Goal: Task Accomplishment & Management: Manage account settings

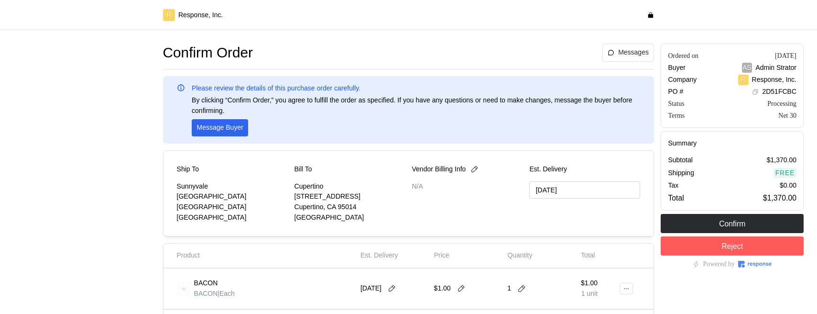
type input "09/21/2025"
drag, startPoint x: 482, startPoint y: 160, endPoint x: 478, endPoint y: 169, distance: 9.9
click at [482, 160] on div "Ship To Sunnyvale 1001 Test Avenue Sunnyvale, CA 94087 United States Bill To Cu…" at bounding box center [408, 193] width 491 height 86
click at [478, 169] on icon at bounding box center [474, 169] width 7 height 7
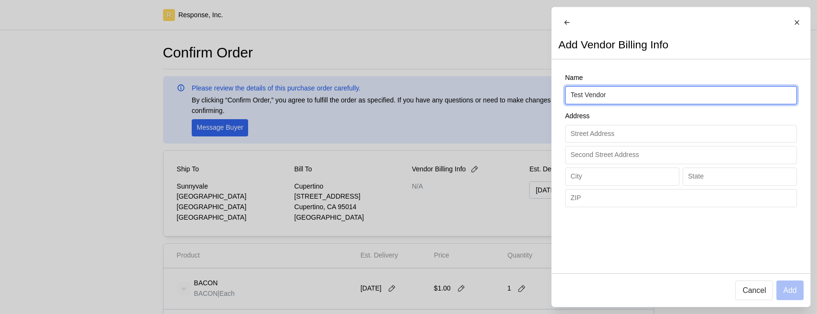
click at [626, 98] on input "Test Vendor" at bounding box center [680, 95] width 221 height 17
type input "Test Vendor345"
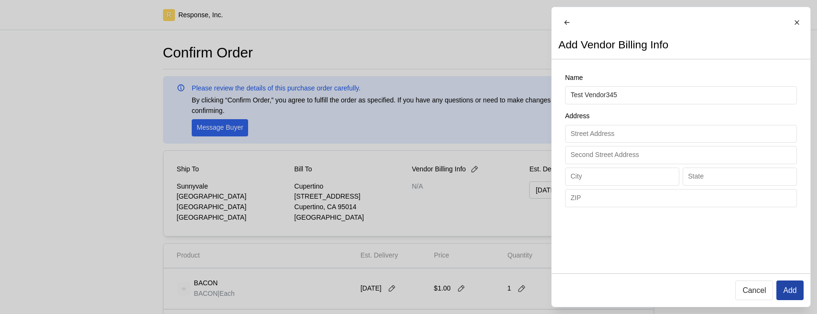
click at [790, 289] on p "Add" at bounding box center [789, 290] width 13 height 12
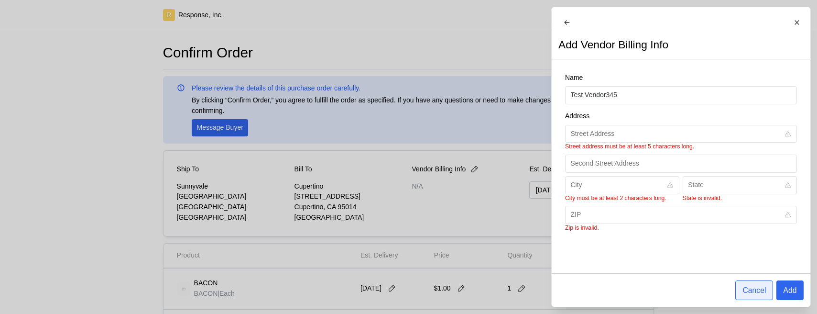
click at [741, 291] on button "Cancel" at bounding box center [754, 290] width 38 height 20
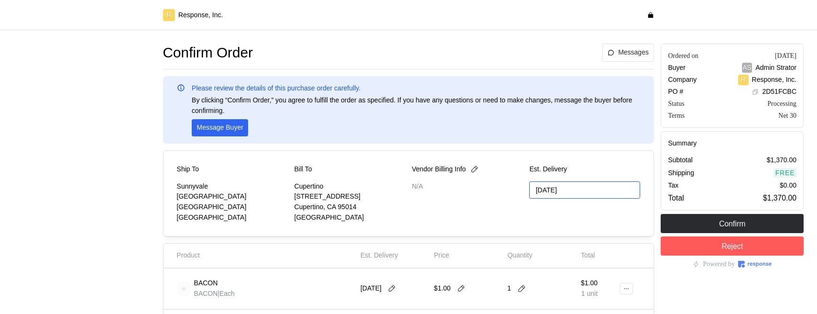
click at [579, 191] on input "09/21/2025" at bounding box center [584, 190] width 111 height 18
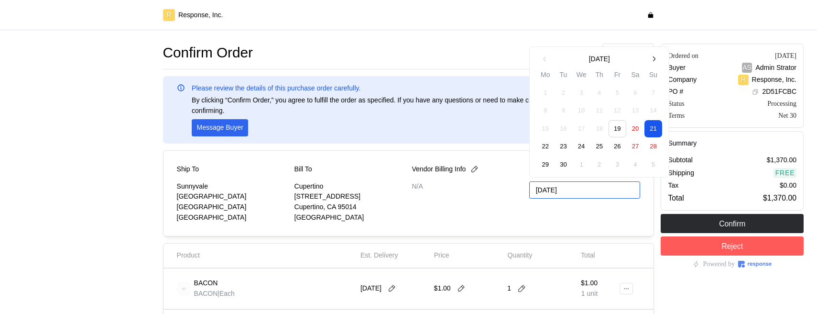
click at [560, 164] on button "30" at bounding box center [564, 164] width 18 height 18
type input "09/21/2025"
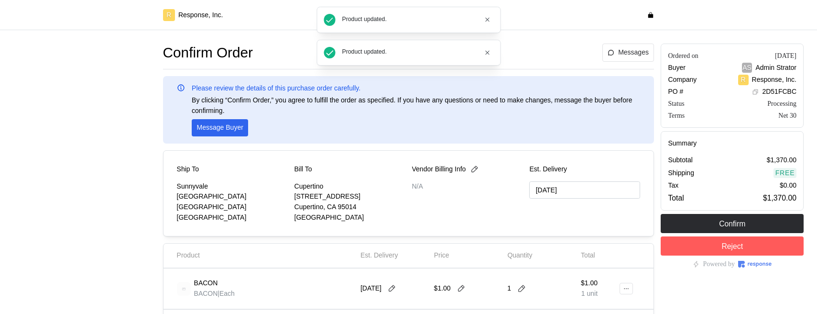
click at [486, 220] on div "Vendor Billing Info N/A" at bounding box center [467, 193] width 111 height 58
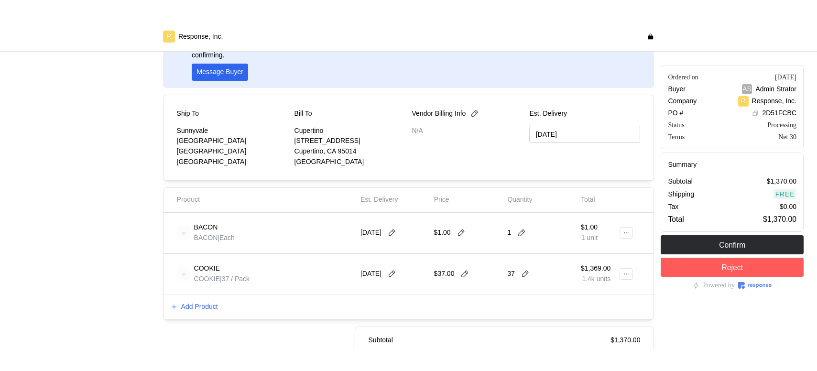
scroll to position [70, 0]
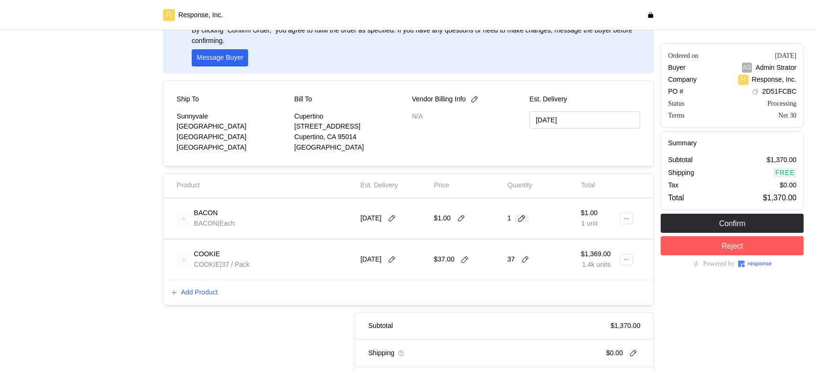
click at [523, 219] on icon at bounding box center [521, 218] width 9 height 9
click at [526, 265] on div "2 $4.00" at bounding box center [557, 258] width 96 height 17
click at [464, 261] on icon at bounding box center [464, 259] width 9 height 9
type input "36"
click at [636, 261] on div at bounding box center [628, 259] width 15 height 33
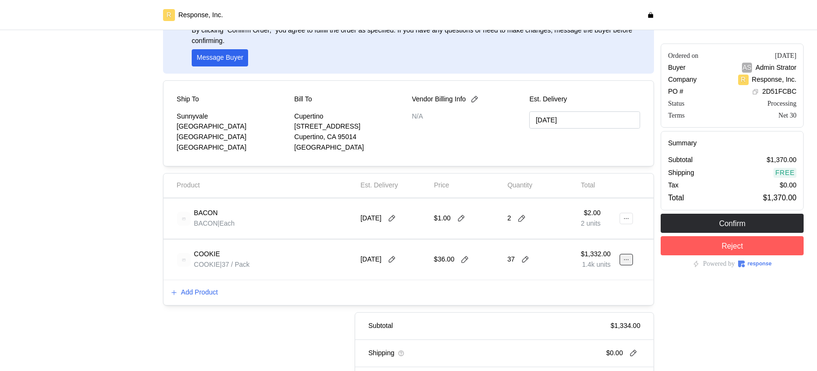
click at [622, 261] on button at bounding box center [625, 259] width 13 height 11
click at [604, 281] on p "Edit" at bounding box center [595, 279] width 61 height 11
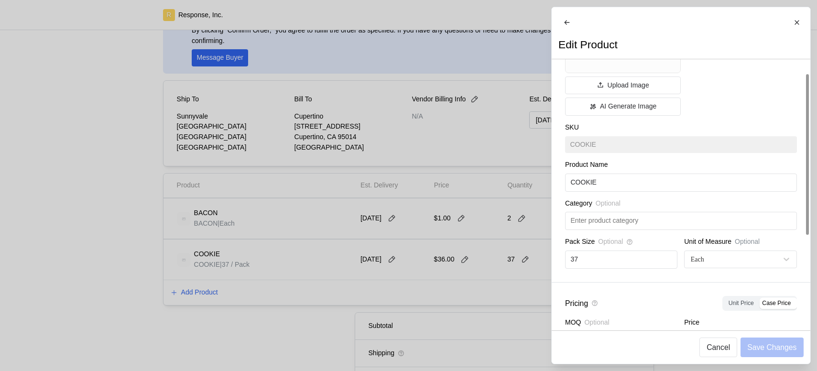
scroll to position [168, 0]
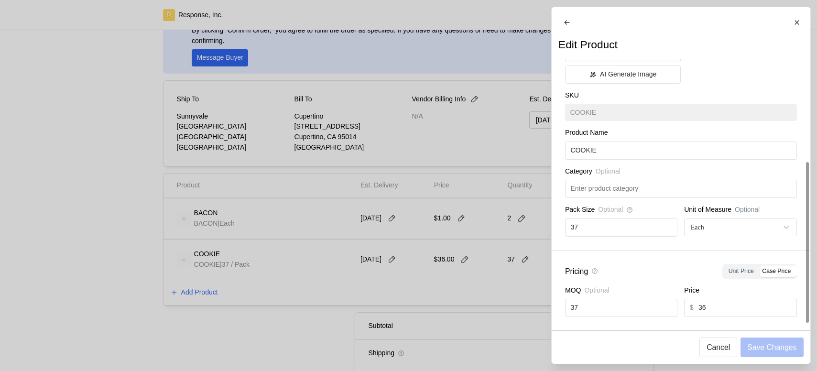
click at [493, 265] on div at bounding box center [408, 185] width 817 height 371
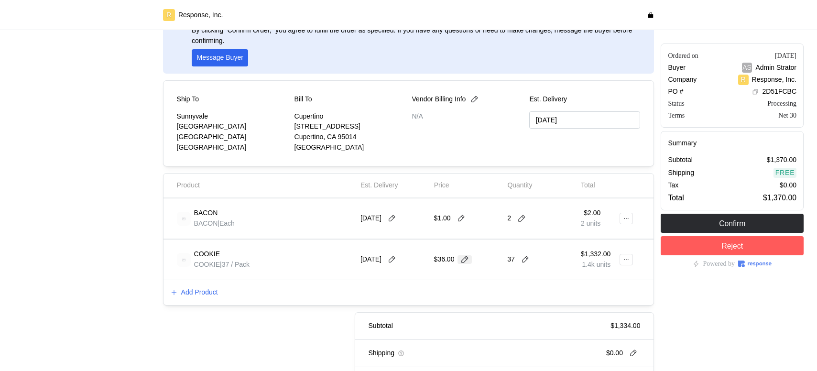
click at [469, 262] on icon at bounding box center [464, 259] width 9 height 9
type input "35"
click at [632, 264] on button at bounding box center [625, 259] width 13 height 11
click at [612, 283] on p "Edit" at bounding box center [595, 279] width 61 height 11
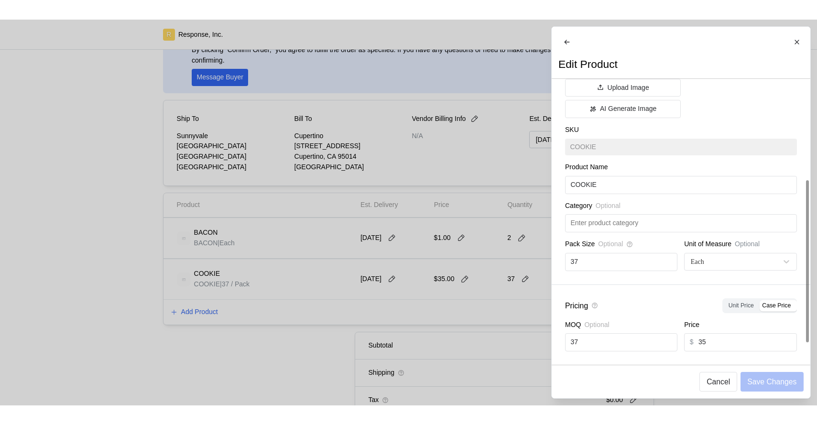
scroll to position [114, 0]
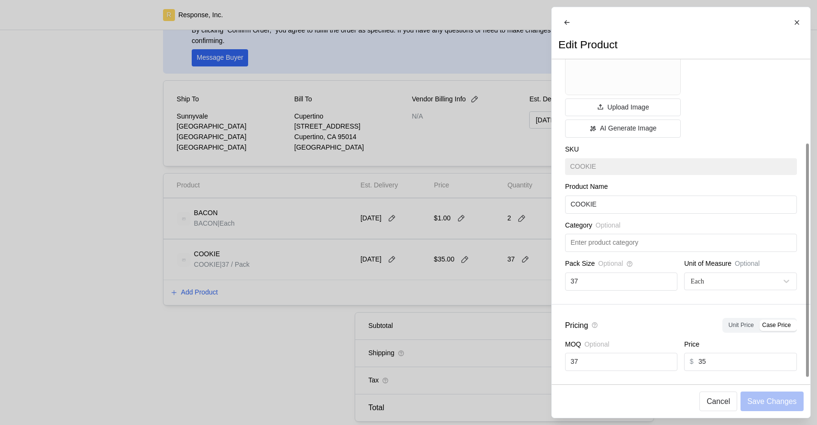
click at [398, 313] on div at bounding box center [408, 212] width 817 height 425
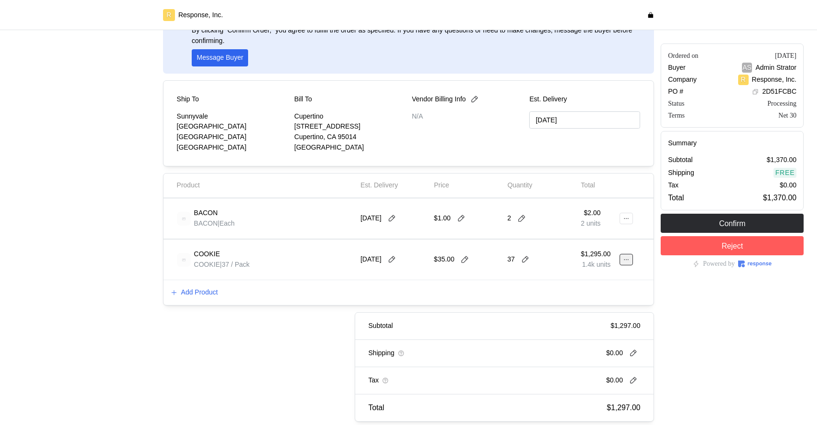
click at [620, 258] on button at bounding box center [625, 259] width 13 height 11
click at [617, 282] on p "Edit" at bounding box center [595, 279] width 61 height 11
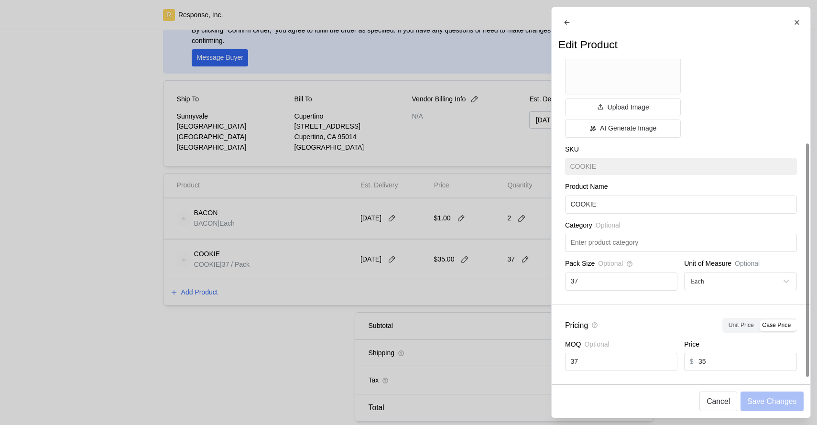
click at [402, 288] on div at bounding box center [408, 212] width 817 height 425
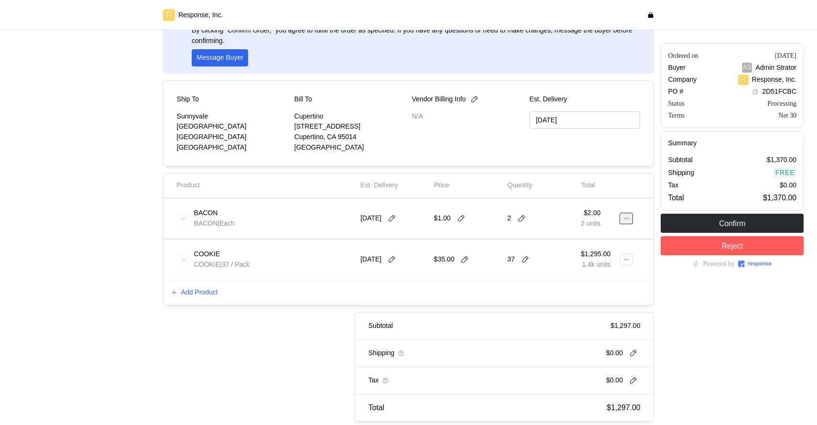
click at [626, 217] on icon at bounding box center [626, 218] width 7 height 7
click at [611, 235] on p "Edit" at bounding box center [595, 238] width 61 height 11
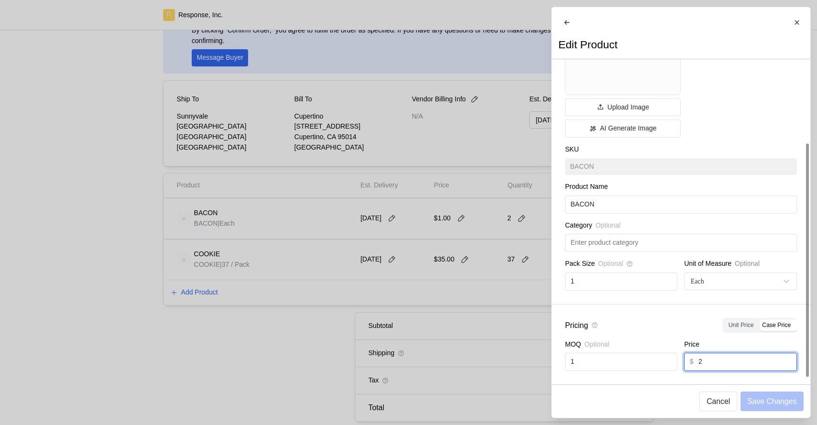
click at [717, 313] on input "2" at bounding box center [744, 361] width 93 height 17
type input "3"
click at [768, 313] on p "Save Changes" at bounding box center [771, 401] width 49 height 12
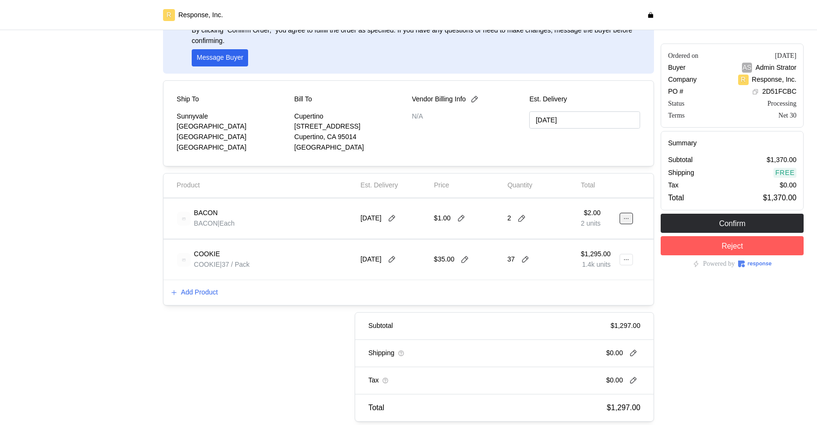
click at [627, 216] on icon at bounding box center [626, 218] width 7 height 7
click at [592, 240] on p "Edit" at bounding box center [595, 238] width 61 height 11
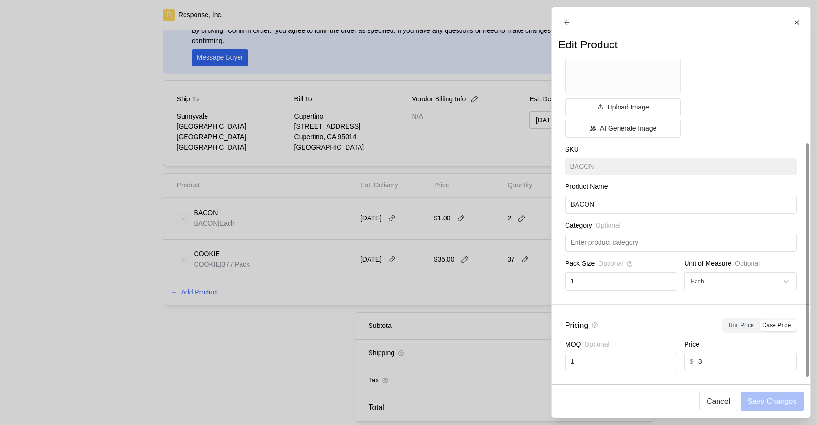
click at [396, 277] on div at bounding box center [408, 212] width 817 height 425
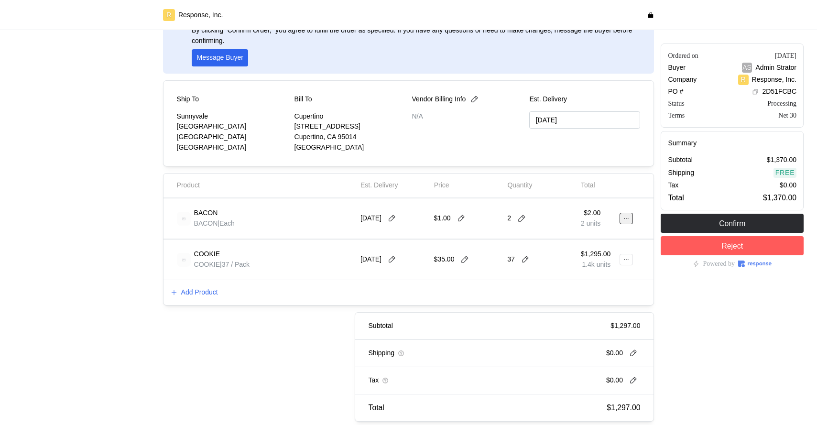
click at [625, 220] on icon at bounding box center [626, 218] width 7 height 7
click at [518, 216] on icon at bounding box center [521, 218] width 9 height 9
click at [454, 218] on button at bounding box center [461, 218] width 14 height 9
click at [625, 211] on div at bounding box center [629, 218] width 8 height 27
click at [626, 221] on icon at bounding box center [626, 218] width 7 height 7
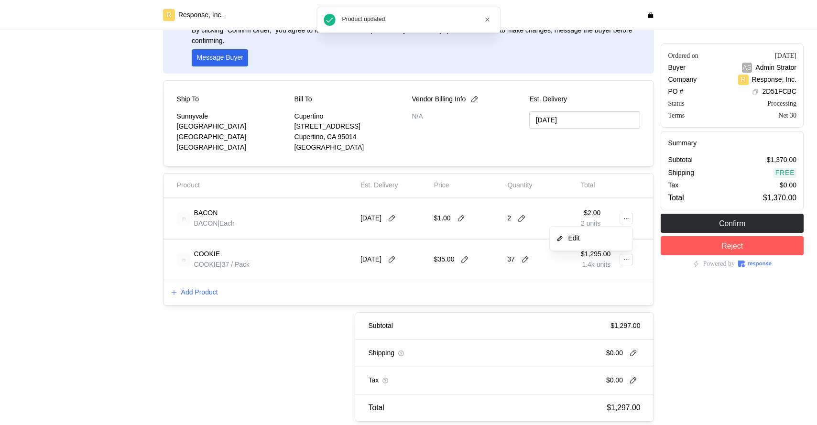
click at [587, 244] on button "Edit" at bounding box center [591, 238] width 76 height 17
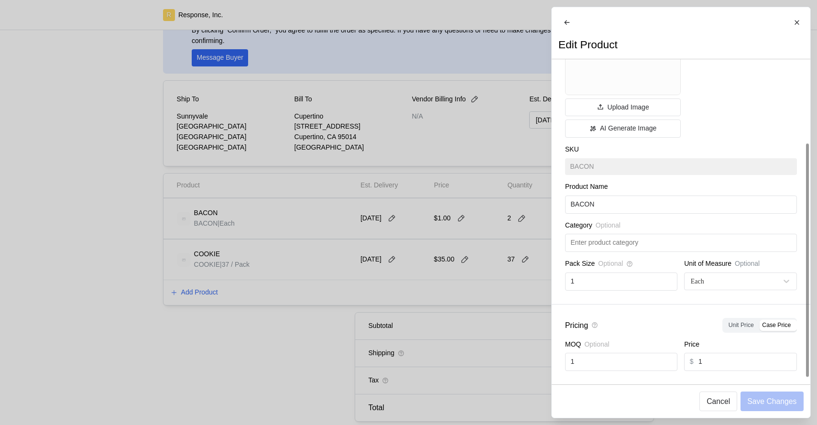
click at [447, 257] on div at bounding box center [408, 212] width 817 height 425
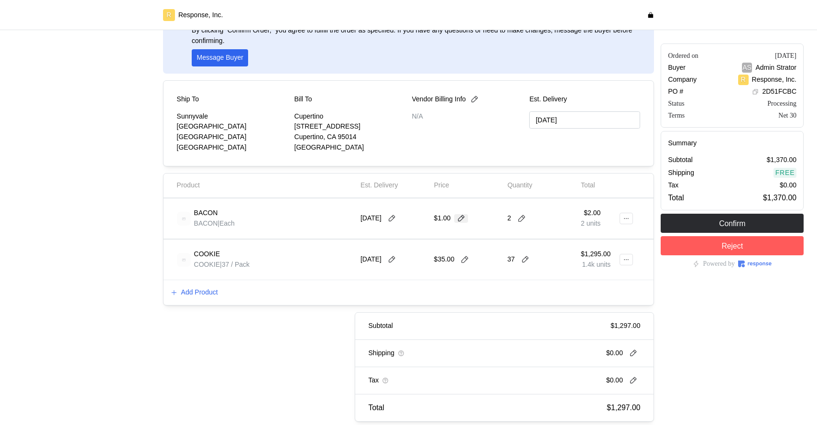
click at [465, 219] on icon at bounding box center [461, 218] width 9 height 9
type input "5"
click at [626, 223] on button at bounding box center [625, 218] width 13 height 11
click at [600, 239] on p "Edit" at bounding box center [595, 238] width 61 height 11
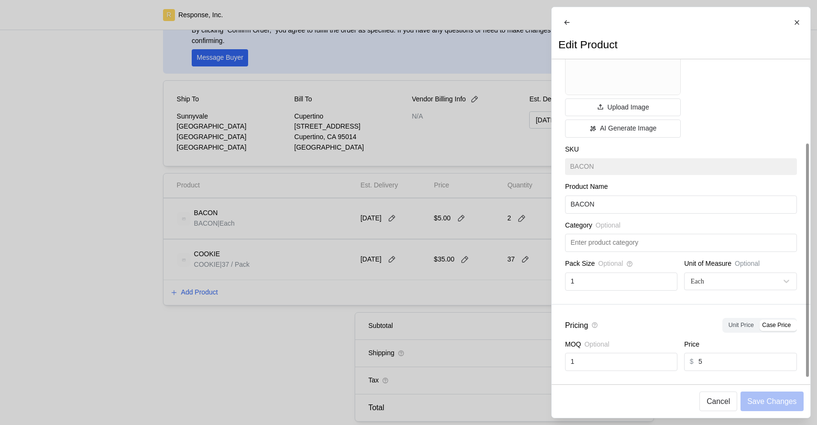
click at [392, 313] on div at bounding box center [408, 212] width 817 height 425
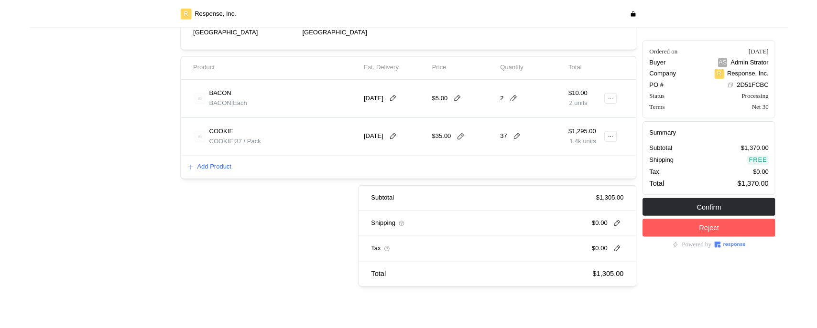
scroll to position [191, 0]
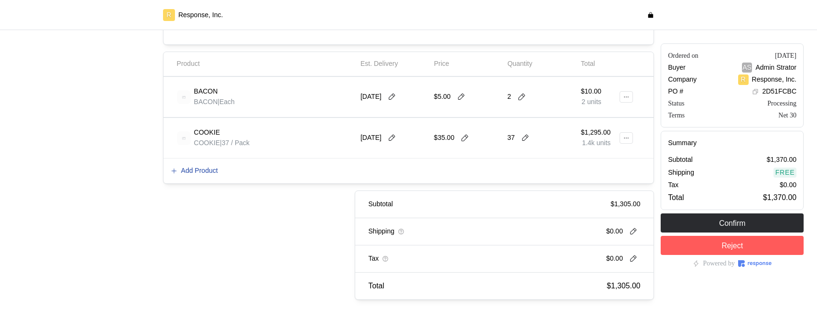
click at [190, 171] on p "Add Product" at bounding box center [199, 171] width 37 height 11
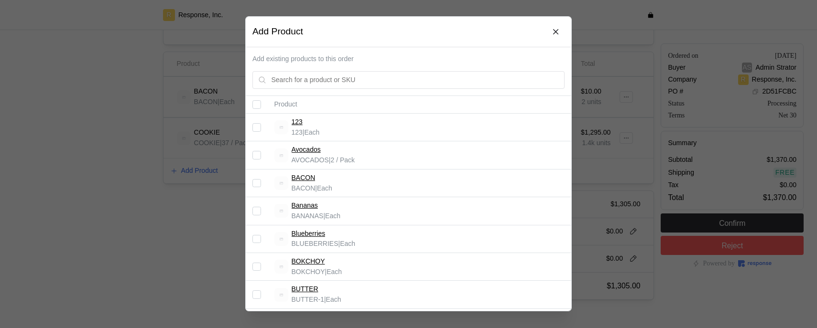
click at [136, 177] on div at bounding box center [408, 164] width 817 height 328
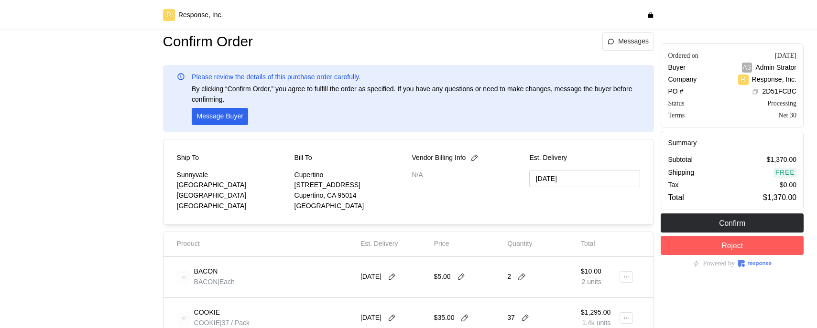
scroll to position [0, 0]
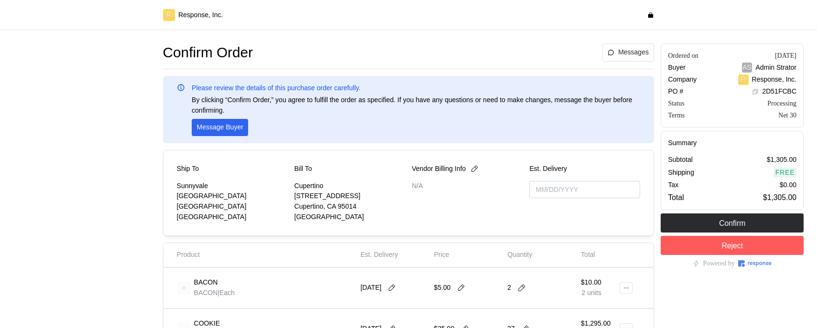
type input "[DATE]"
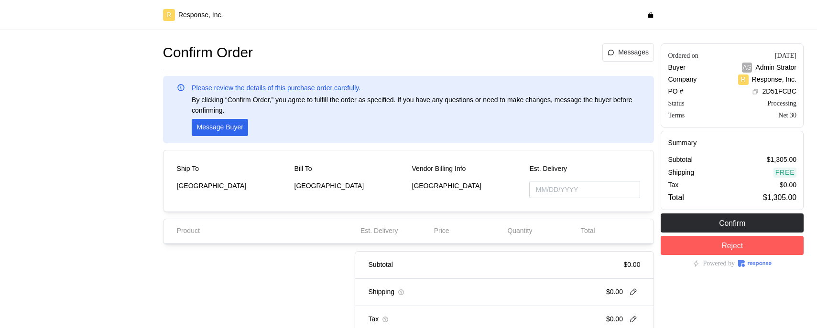
type input "[DATE]"
